Goal: Obtain resource: Download file/media

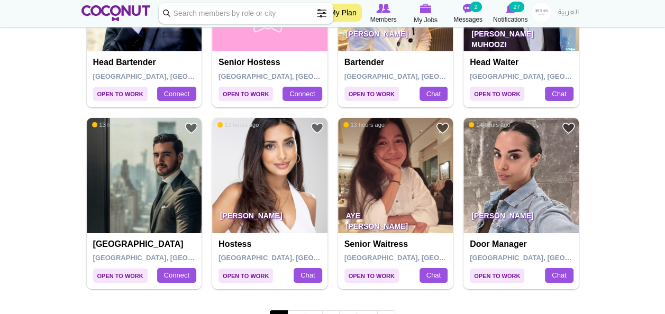
scroll to position [1796, 0]
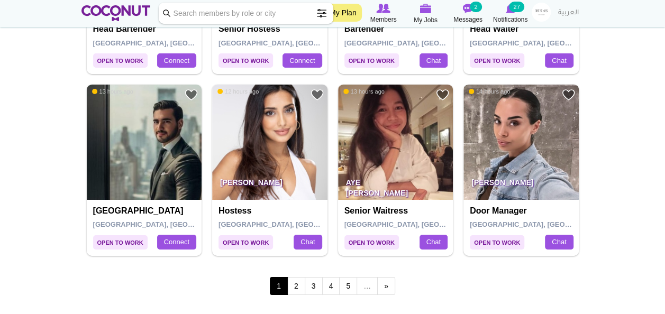
click at [497, 128] on img at bounding box center [521, 142] width 115 height 115
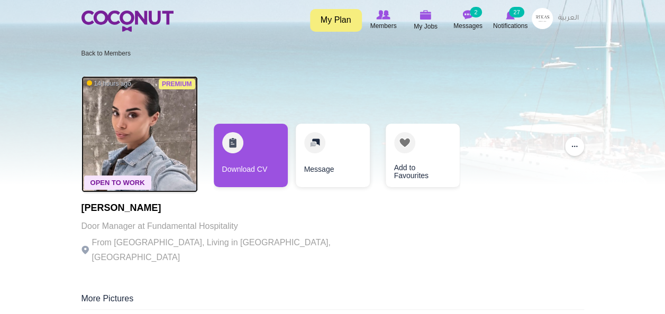
click at [140, 129] on img at bounding box center [140, 134] width 116 height 116
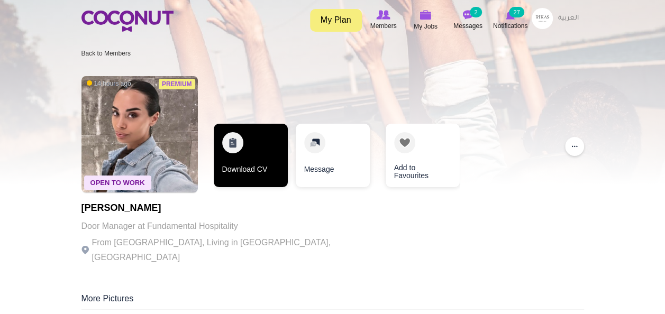
click at [227, 154] on link "Download CV" at bounding box center [251, 156] width 74 height 64
